Goal: Use online tool/utility: Utilize a website feature to perform a specific function

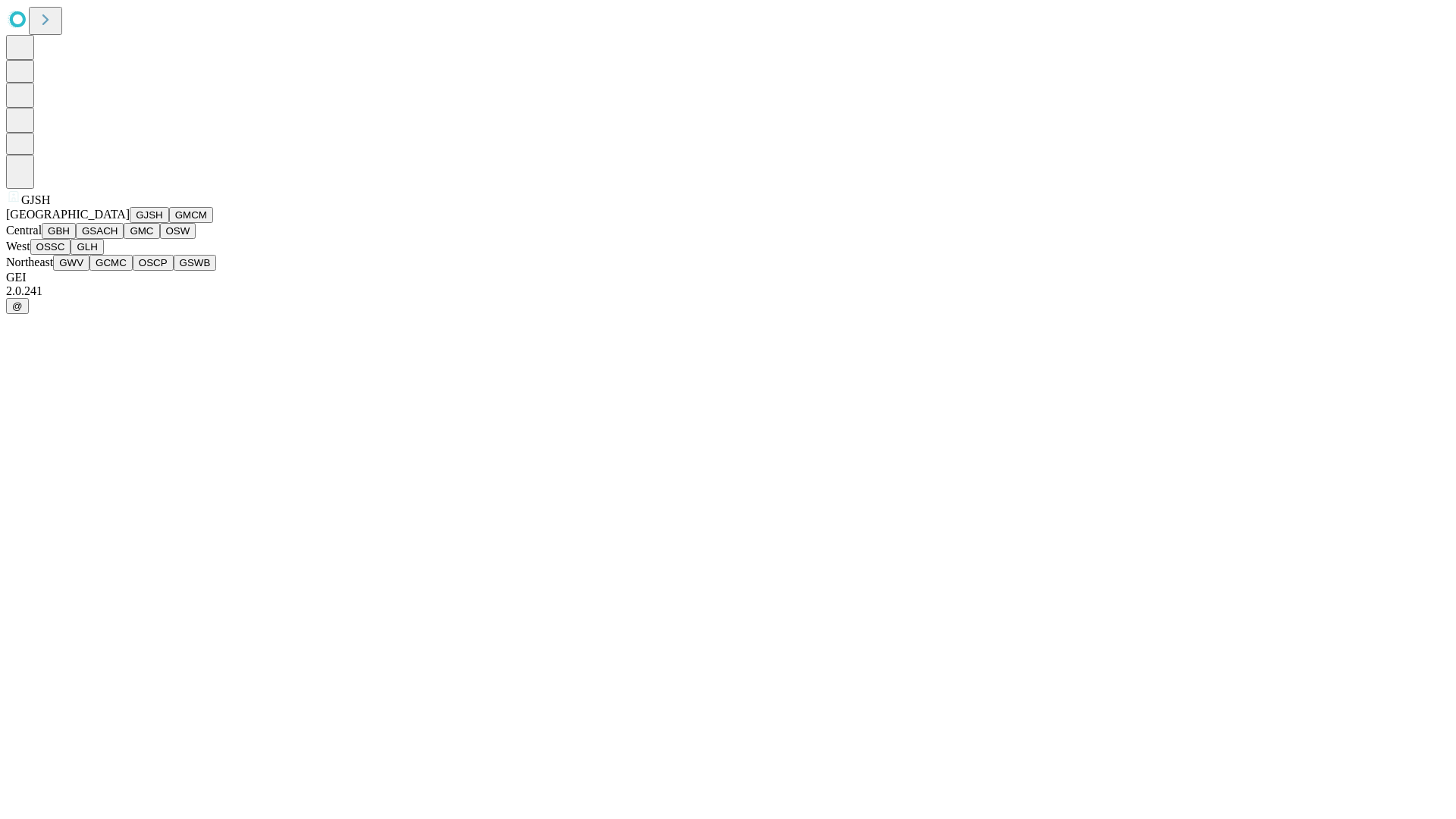
click at [130, 223] on button "GJSH" at bounding box center [149, 215] width 39 height 16
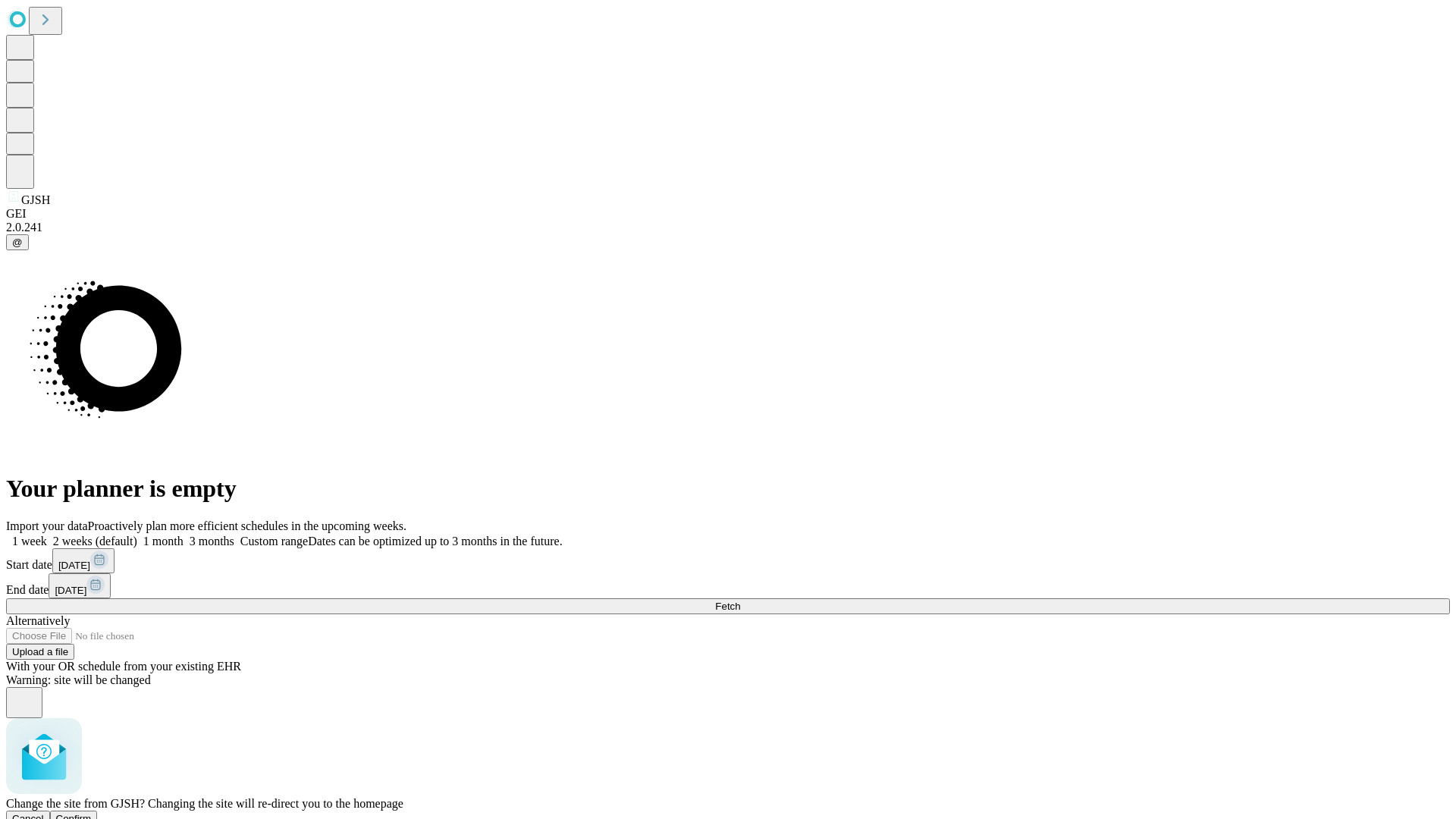
click at [92, 813] on span "Confirm" at bounding box center [74, 818] width 36 height 12
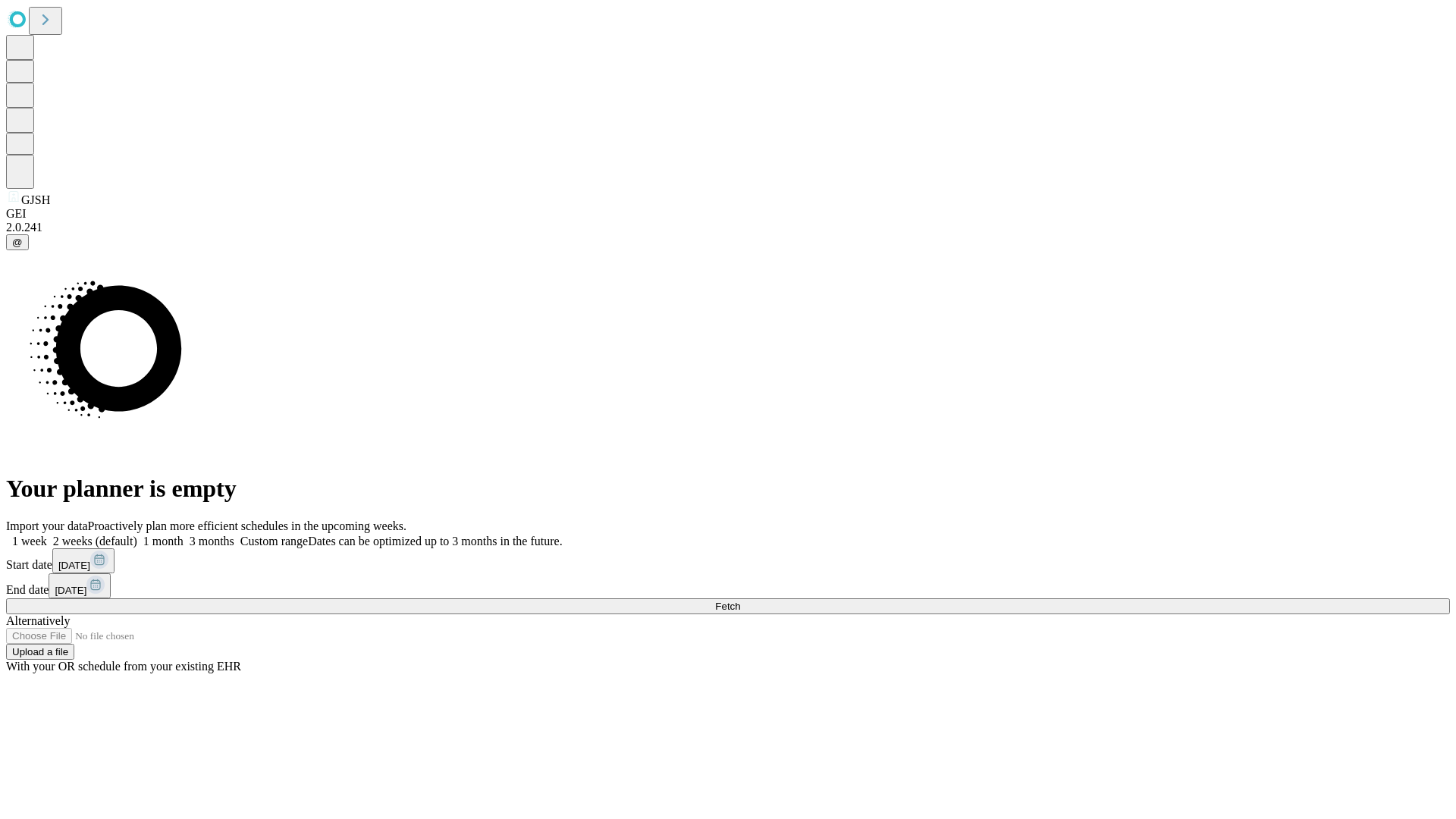
click at [183, 534] on label "1 month" at bounding box center [160, 541] width 46 height 12
click at [740, 600] on span "Fetch" at bounding box center [728, 606] width 25 height 12
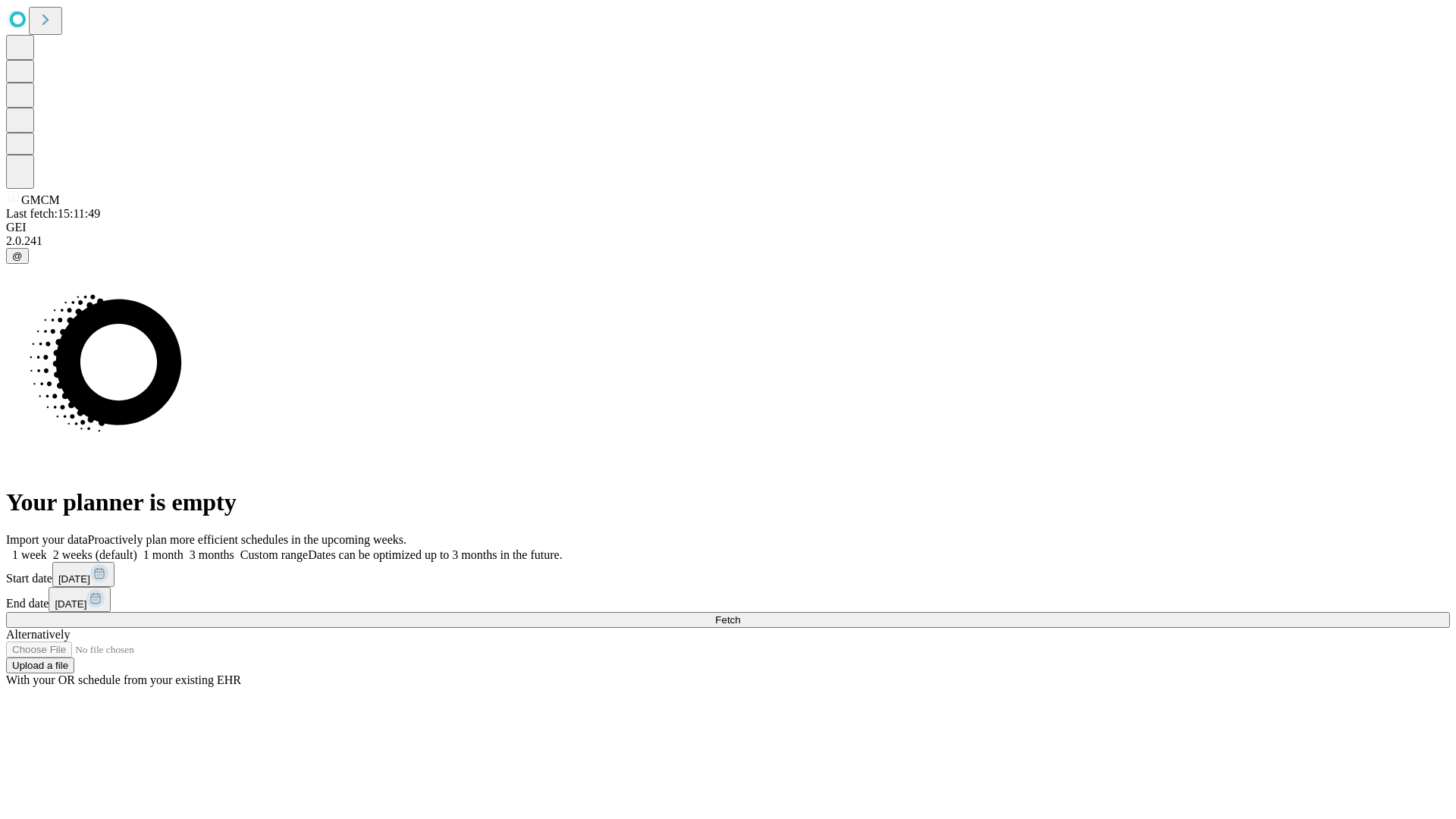
click at [183, 548] on label "1 month" at bounding box center [160, 554] width 46 height 12
click at [740, 614] on span "Fetch" at bounding box center [728, 620] width 25 height 12
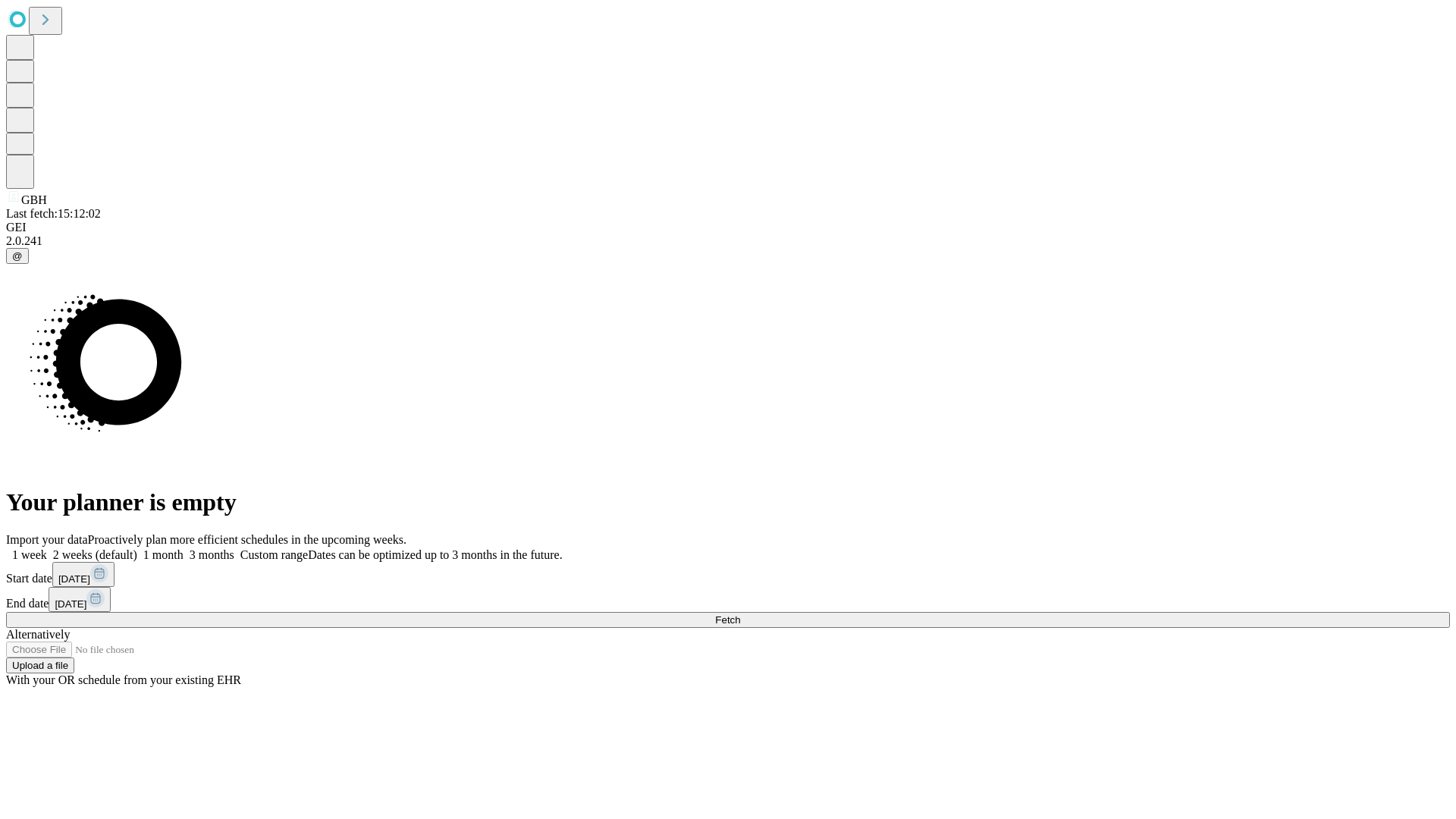
click at [183, 548] on label "1 month" at bounding box center [160, 554] width 46 height 12
click at [740, 614] on span "Fetch" at bounding box center [728, 620] width 25 height 12
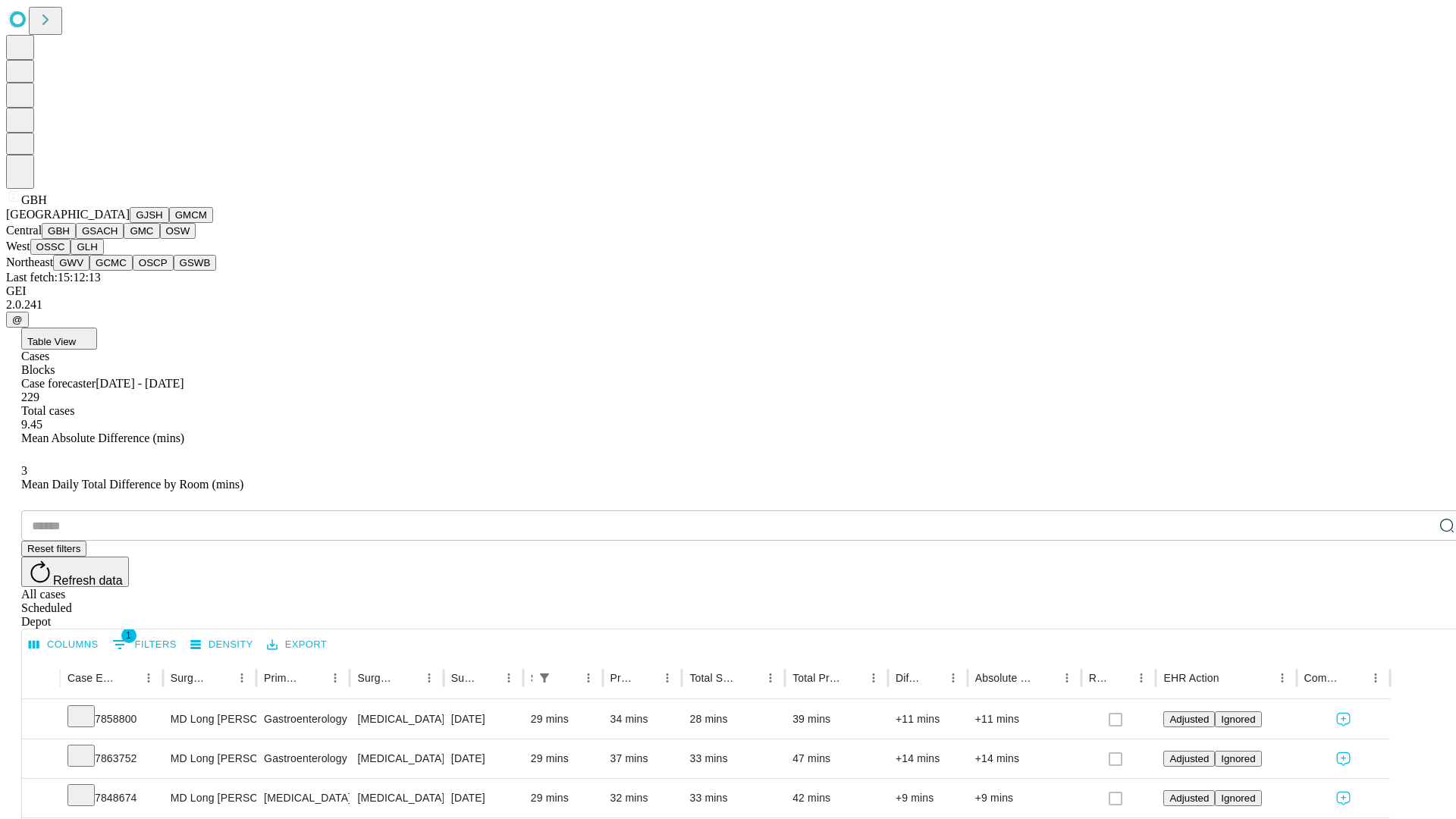
click at [117, 239] on button "GSACH" at bounding box center [100, 231] width 48 height 16
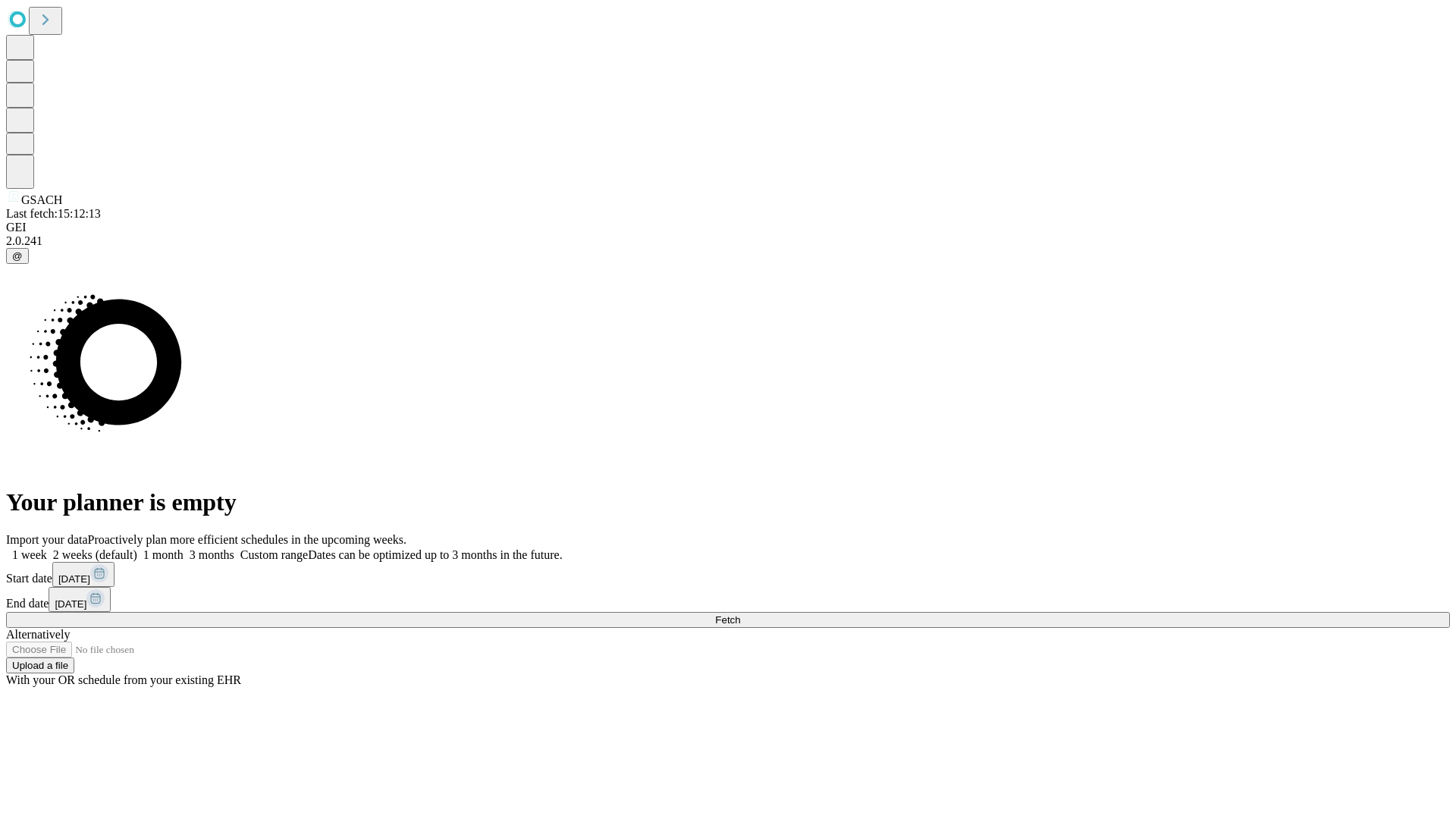
click at [183, 548] on label "1 month" at bounding box center [160, 554] width 46 height 12
click at [740, 614] on span "Fetch" at bounding box center [728, 620] width 25 height 12
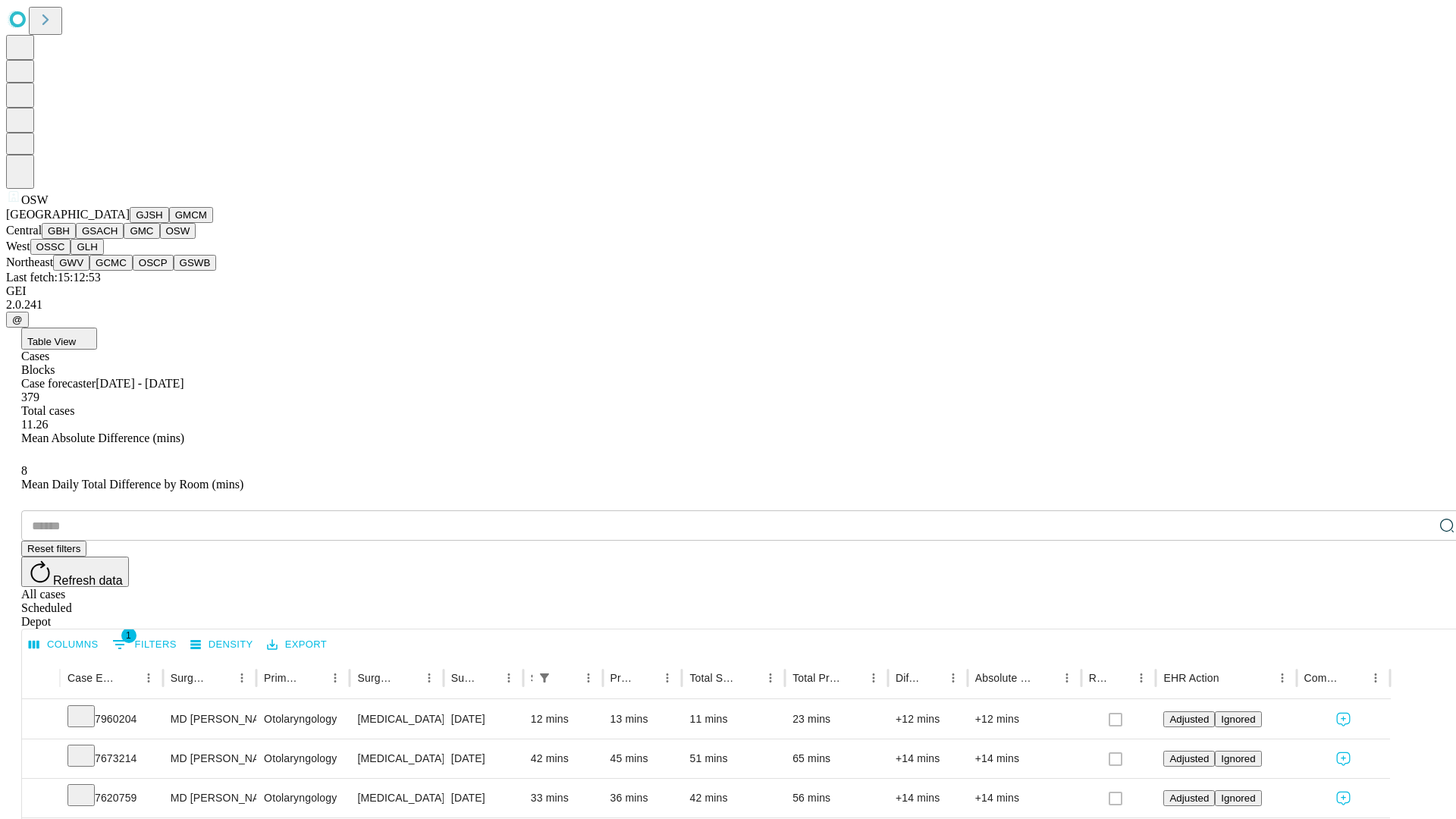
click at [71, 254] on button "OSSC" at bounding box center [51, 247] width 41 height 16
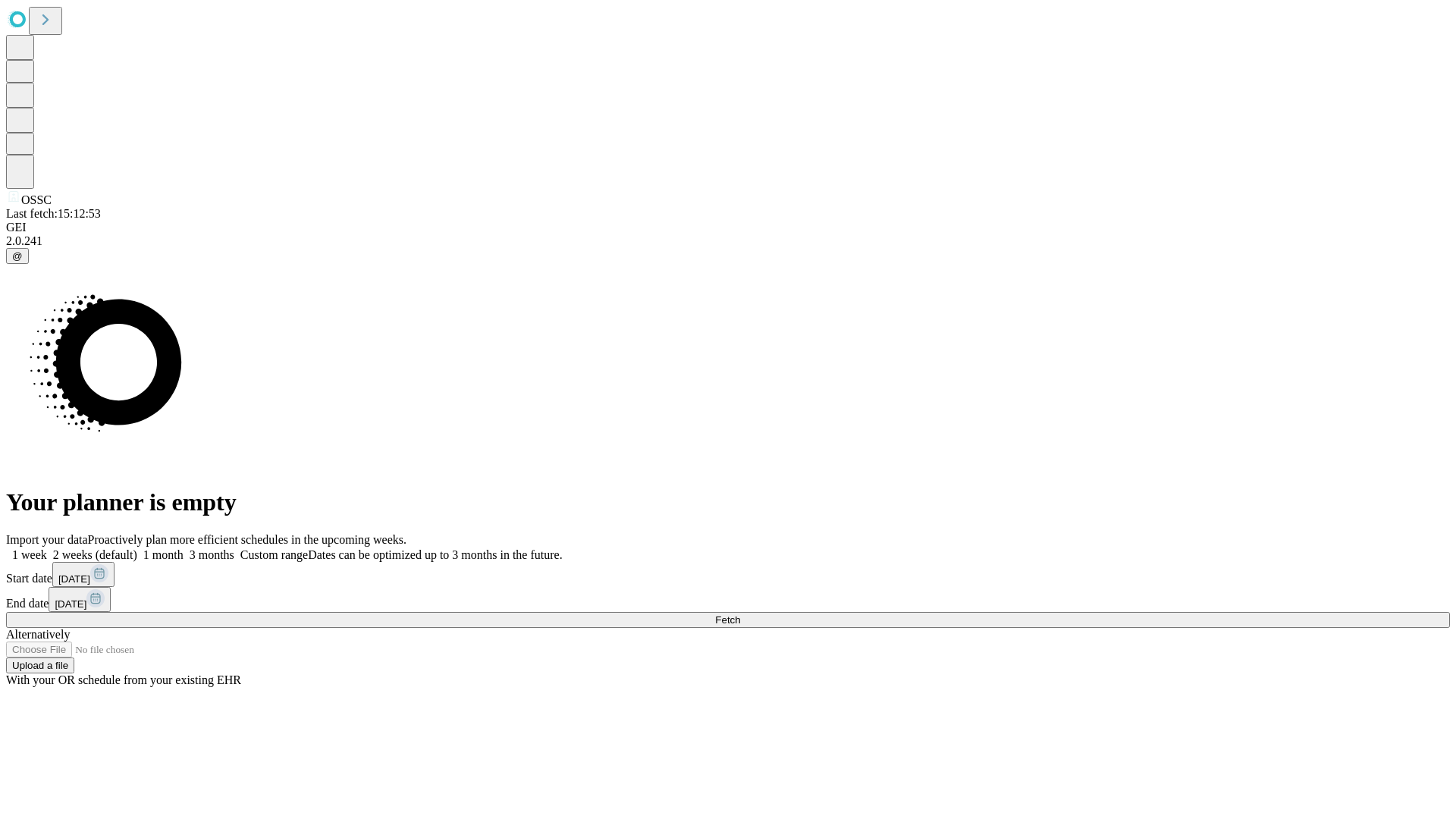
click at [183, 548] on label "1 month" at bounding box center [160, 554] width 46 height 12
click at [740, 614] on span "Fetch" at bounding box center [728, 620] width 25 height 12
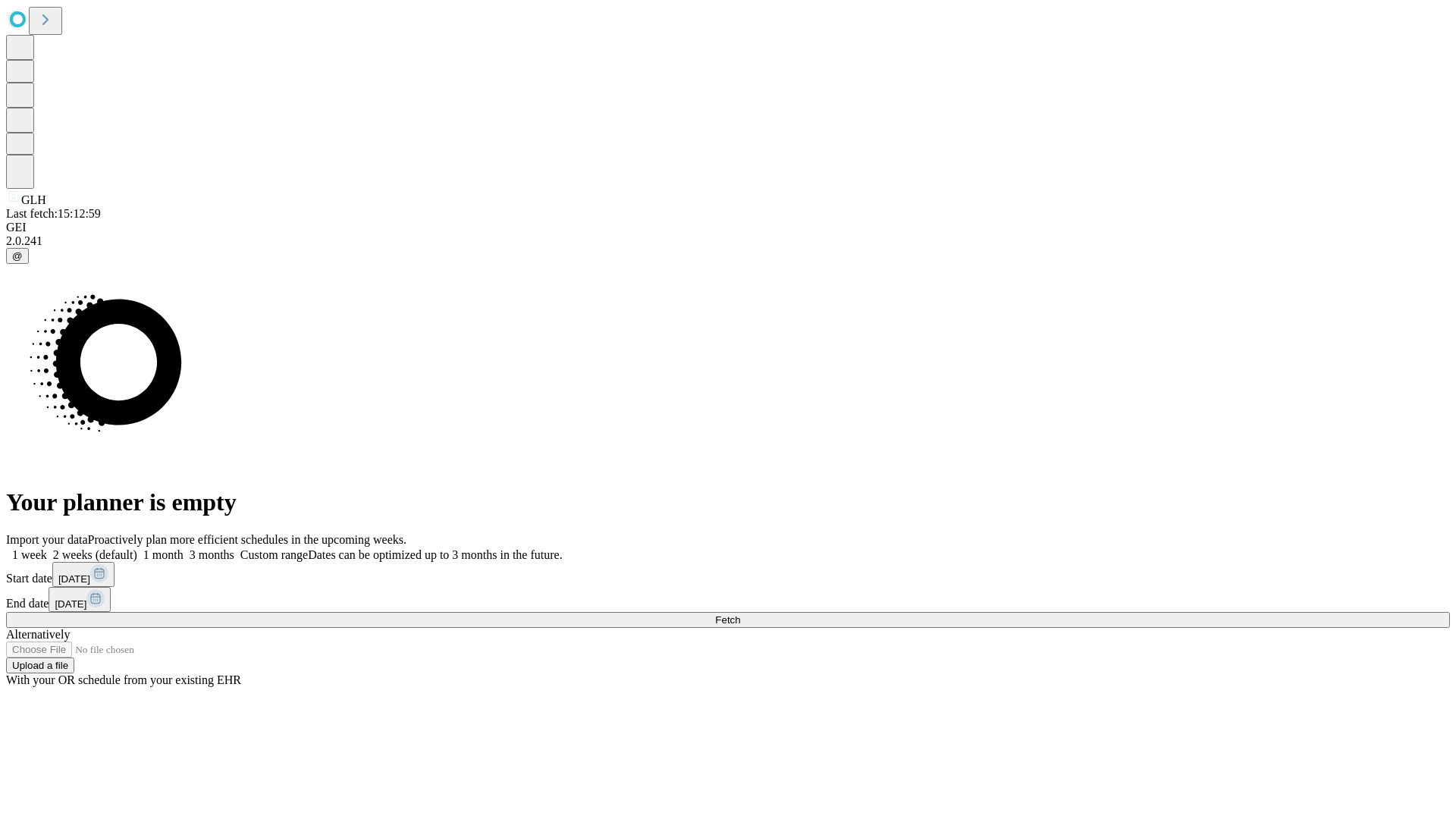
click at [183, 548] on label "1 month" at bounding box center [160, 554] width 46 height 12
click at [740, 614] on span "Fetch" at bounding box center [728, 620] width 25 height 12
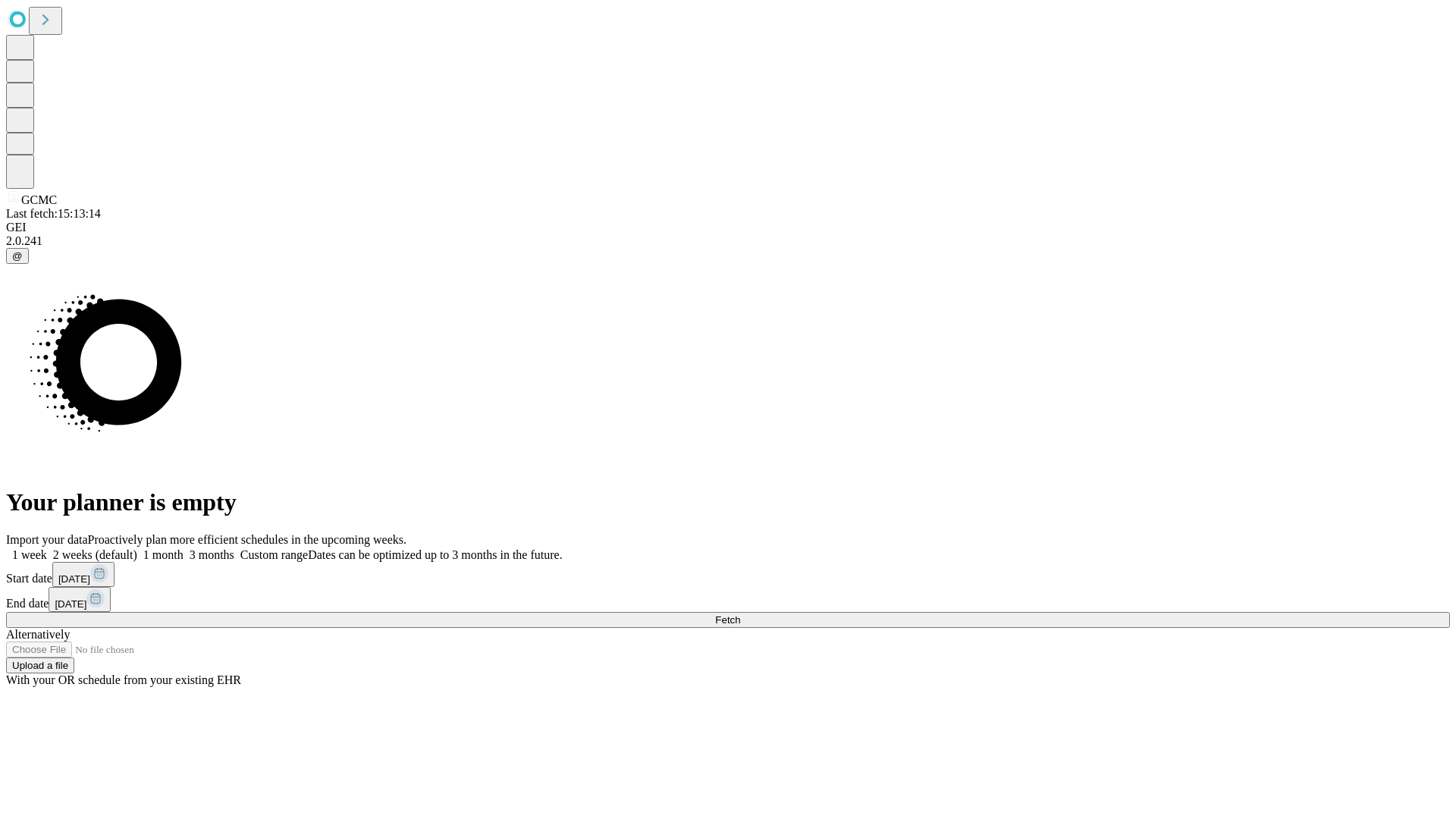
click at [183, 548] on label "1 month" at bounding box center [160, 554] width 46 height 12
click at [740, 614] on span "Fetch" at bounding box center [728, 620] width 25 height 12
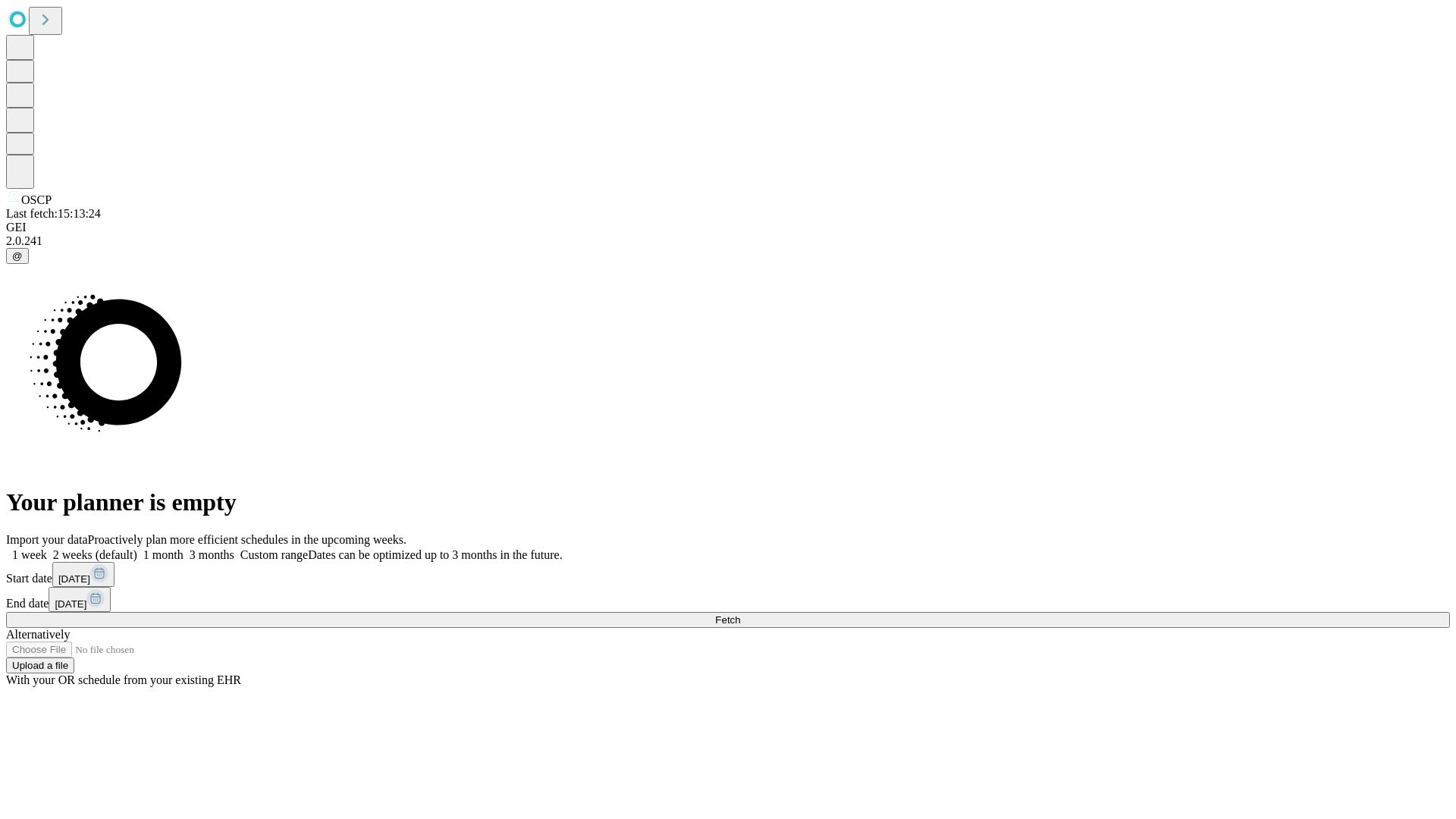
click at [183, 548] on label "1 month" at bounding box center [160, 554] width 46 height 12
click at [740, 614] on span "Fetch" at bounding box center [728, 620] width 25 height 12
